Goal: Information Seeking & Learning: Learn about a topic

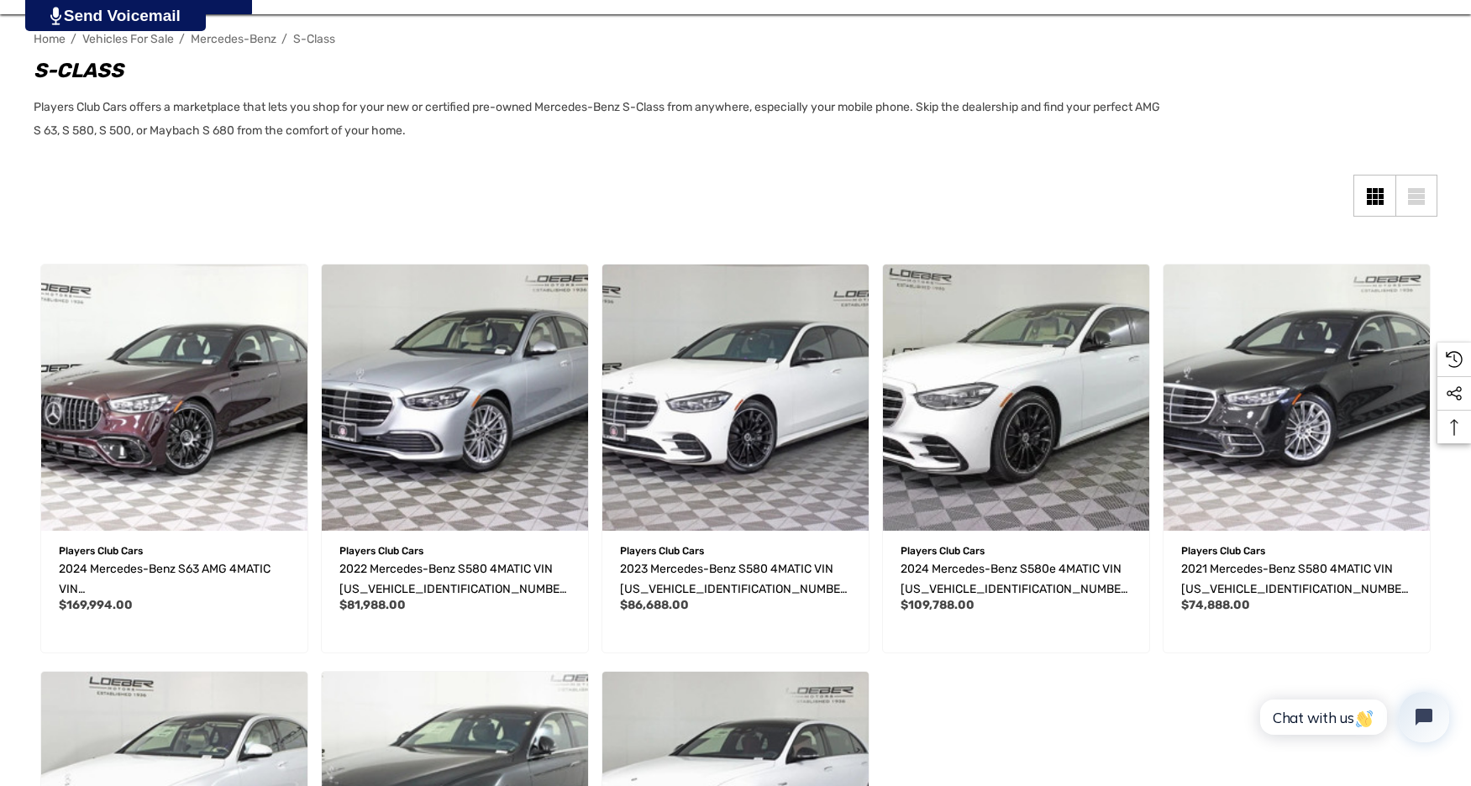
scroll to position [248, 0]
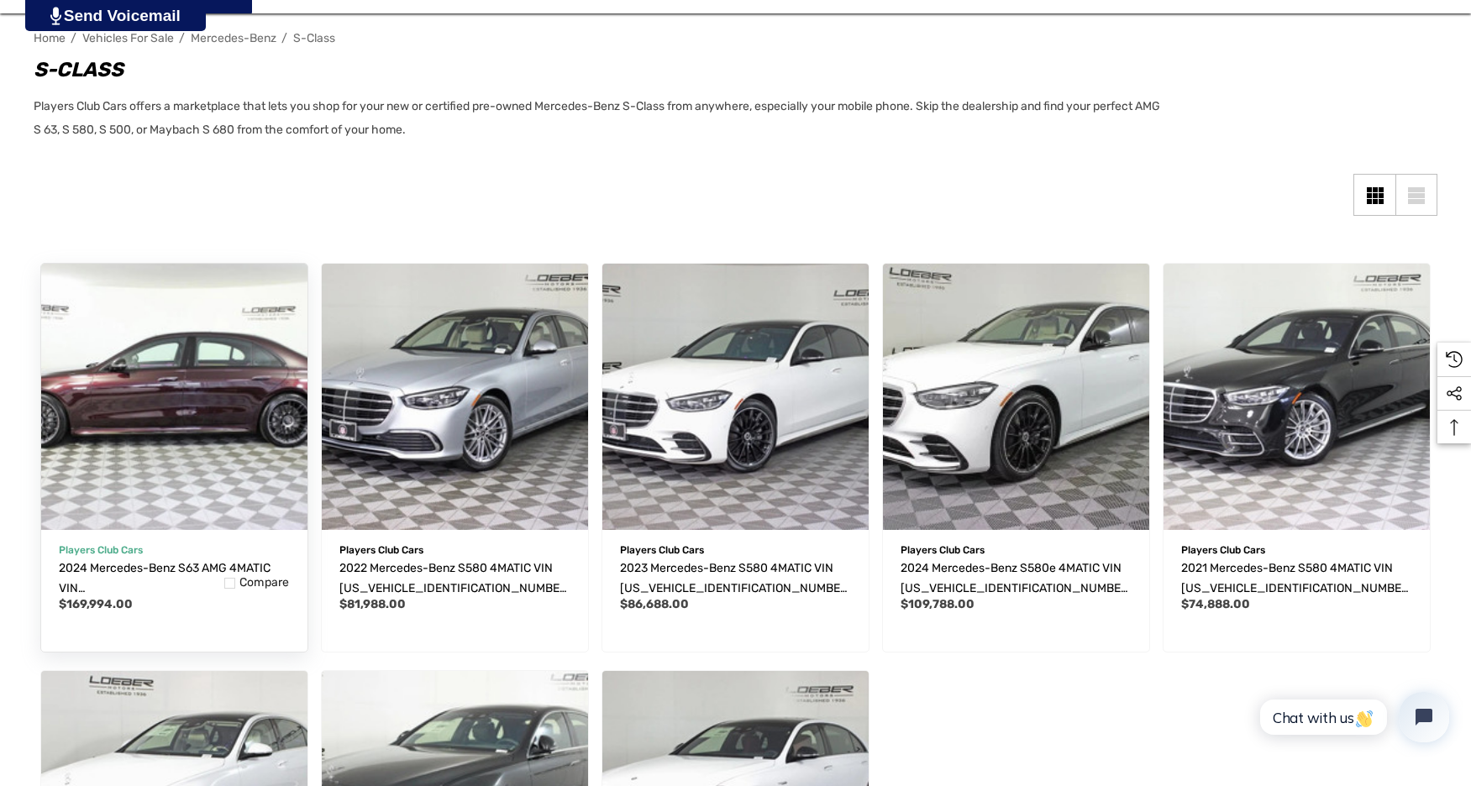
click at [257, 419] on img "2024 Mercedes-Benz S63 AMG 4MATIC VIN W1K6G8CBXRA294991,$169,994.00\a" at bounding box center [174, 396] width 293 height 293
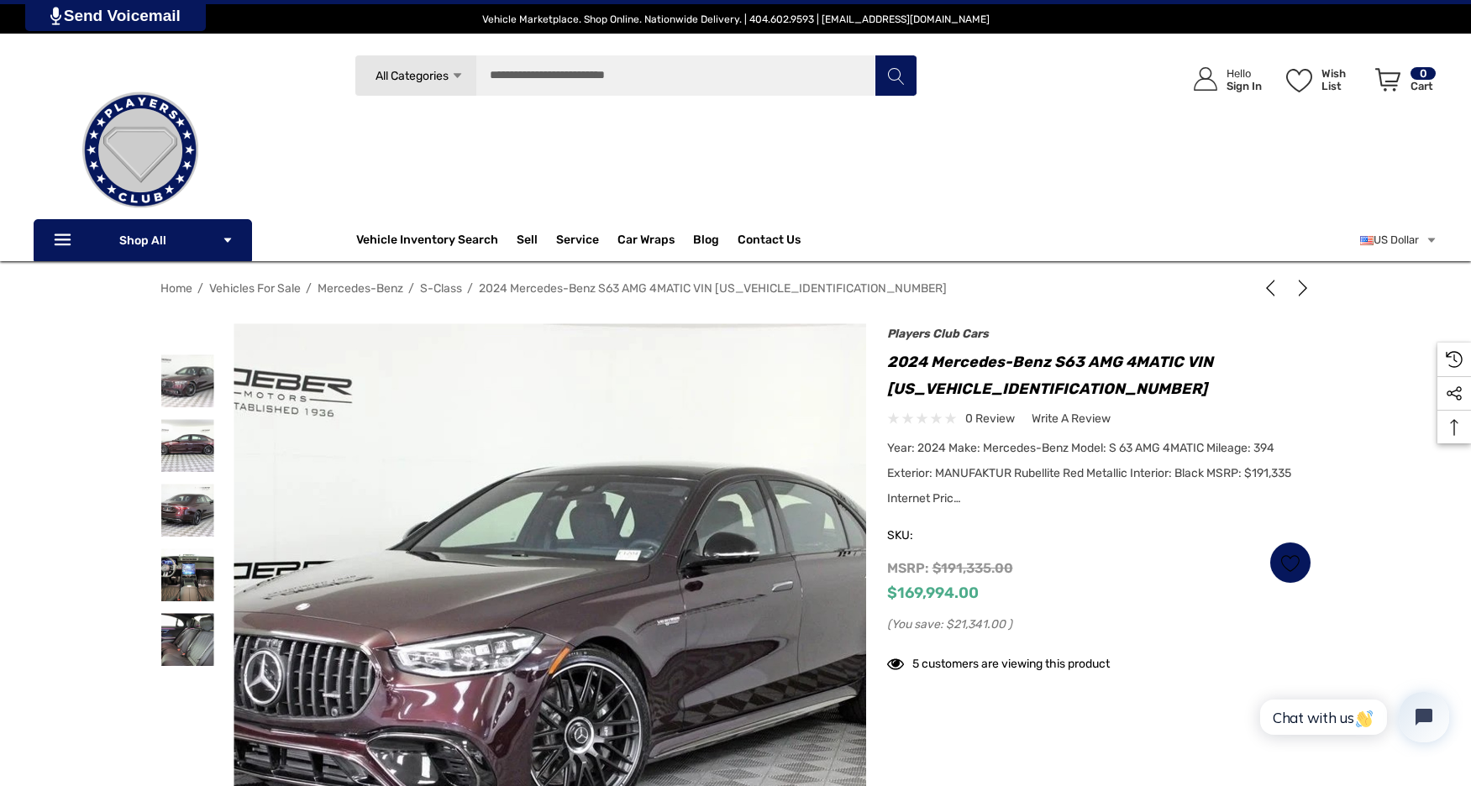
scroll to position [304, 0]
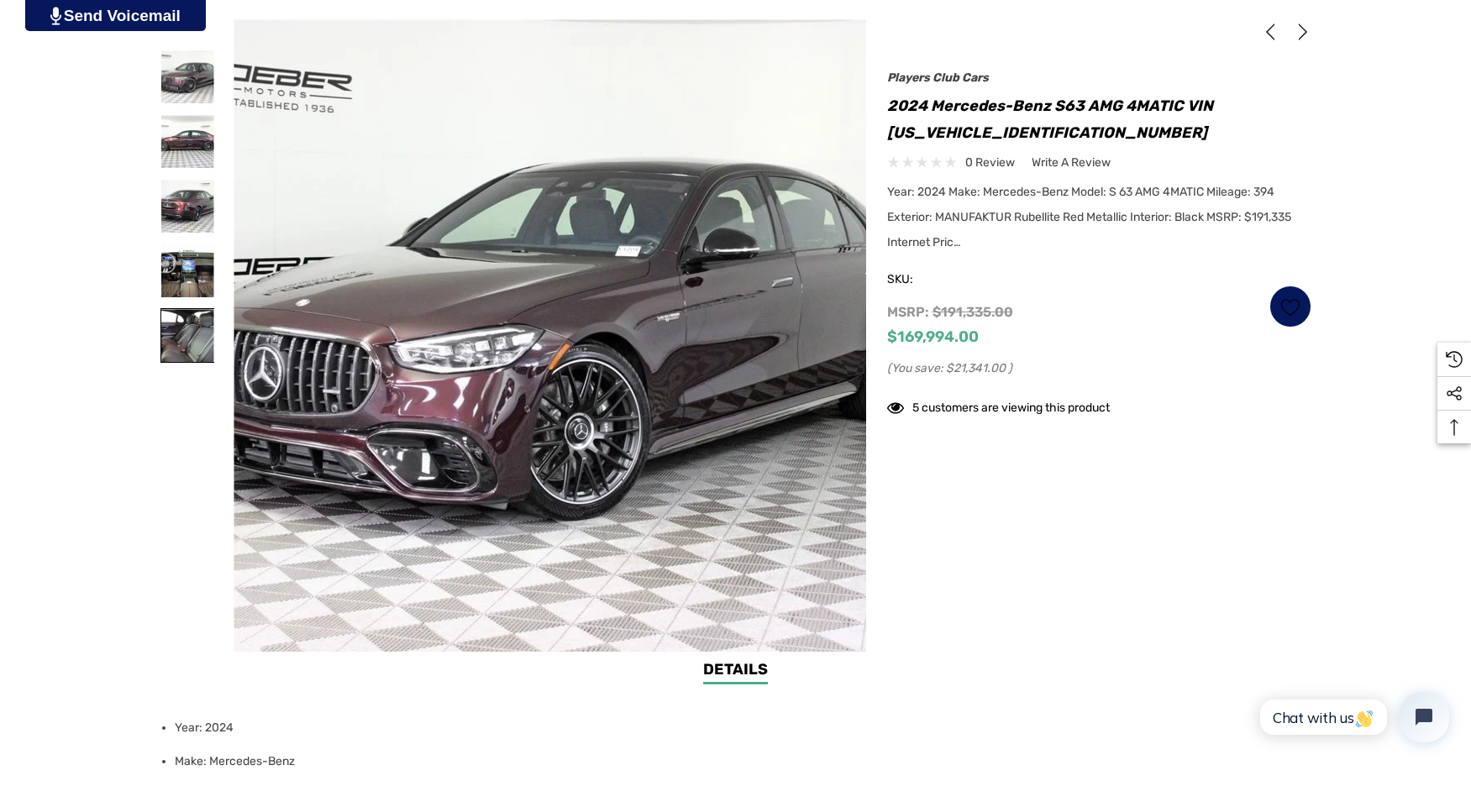
click at [193, 336] on img at bounding box center [187, 335] width 53 height 53
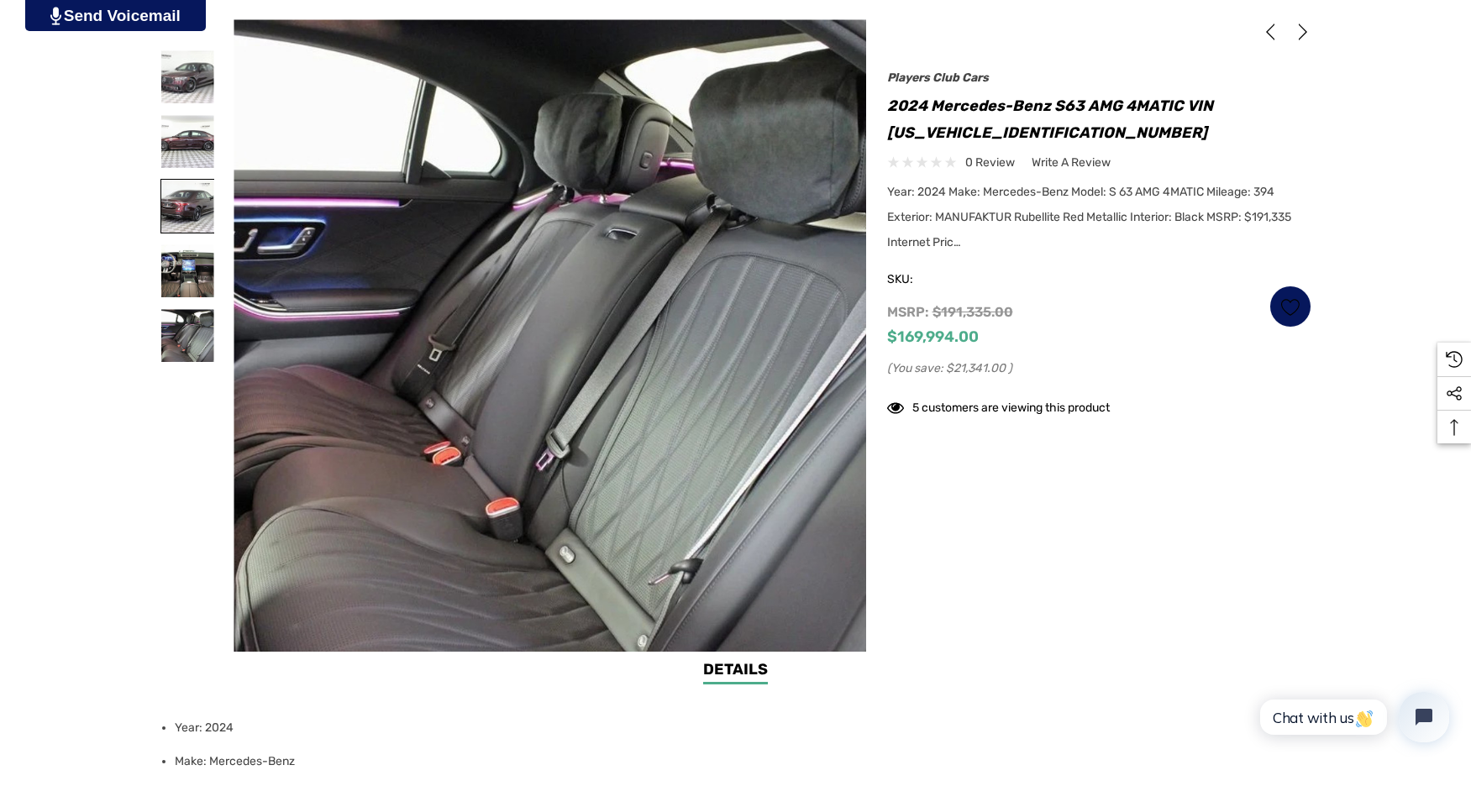
click at [182, 218] on img at bounding box center [187, 206] width 53 height 53
